Goal: Transaction & Acquisition: Subscribe to service/newsletter

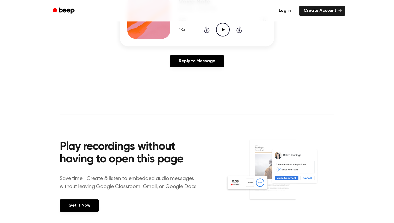
scroll to position [93, 0]
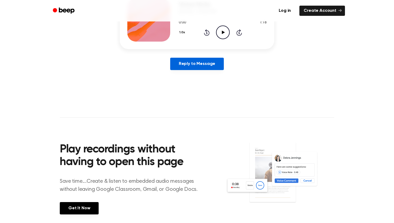
click at [204, 59] on link "Reply to Message" at bounding box center [197, 64] width 54 height 12
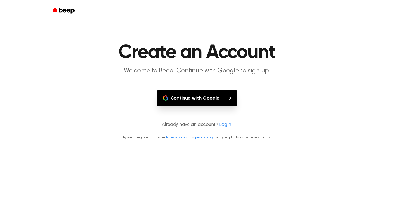
click at [187, 103] on button "Continue with Google" at bounding box center [196, 98] width 81 height 16
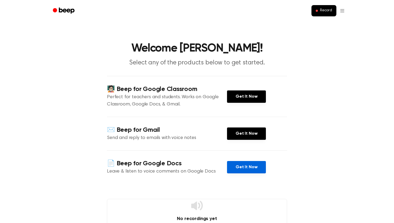
click at [250, 166] on link "Get It Now" at bounding box center [246, 167] width 39 height 12
